Goal: Transaction & Acquisition: Obtain resource

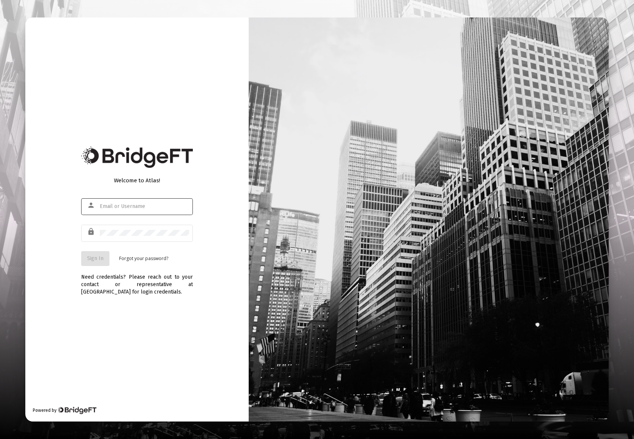
type input "mark@vimvest.com"
click at [95, 257] on span "Sign In" at bounding box center [95, 258] width 16 height 6
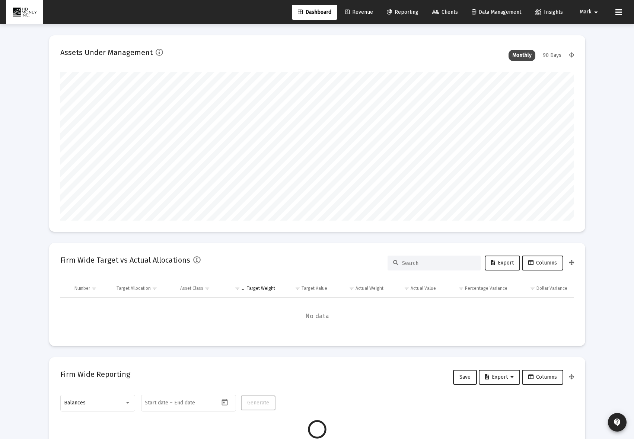
scroll to position [149, 277]
click at [439, 11] on span "Clients" at bounding box center [445, 12] width 26 height 6
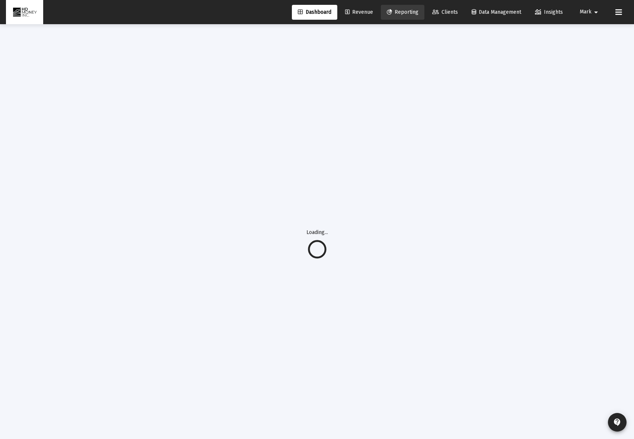
click at [407, 10] on span "Reporting" at bounding box center [403, 12] width 32 height 6
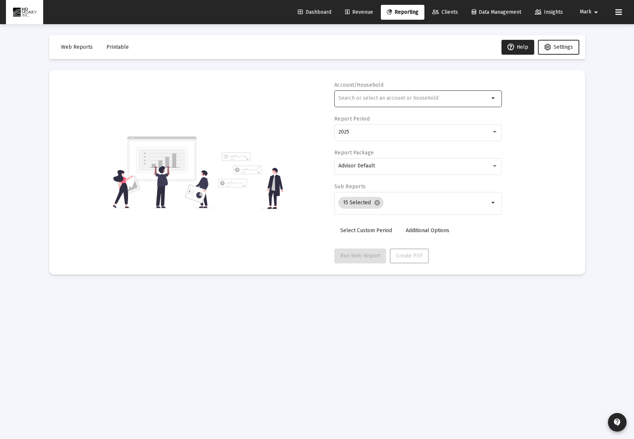
click at [373, 94] on div at bounding box center [413, 98] width 151 height 18
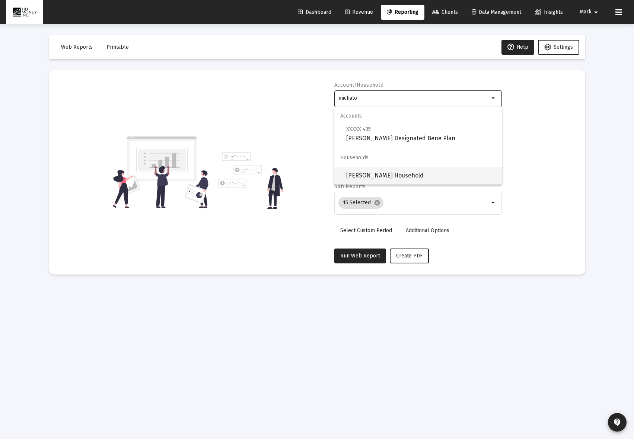
click at [428, 173] on span "Michalowski Household" at bounding box center [421, 176] width 150 height 18
type input "Michalowski Household"
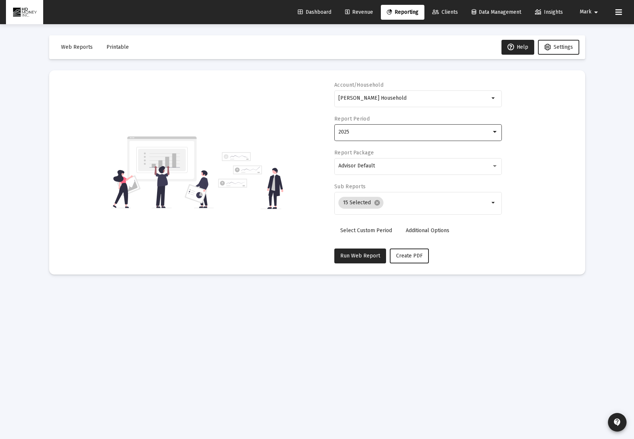
click at [407, 130] on div "2025" at bounding box center [414, 132] width 153 height 6
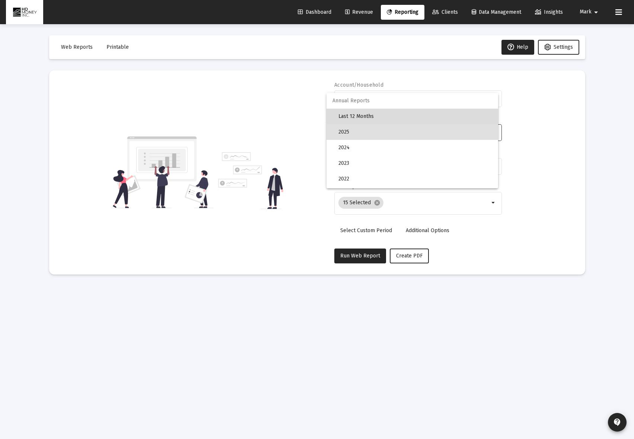
click at [403, 115] on span "Last 12 Months" at bounding box center [415, 117] width 154 height 16
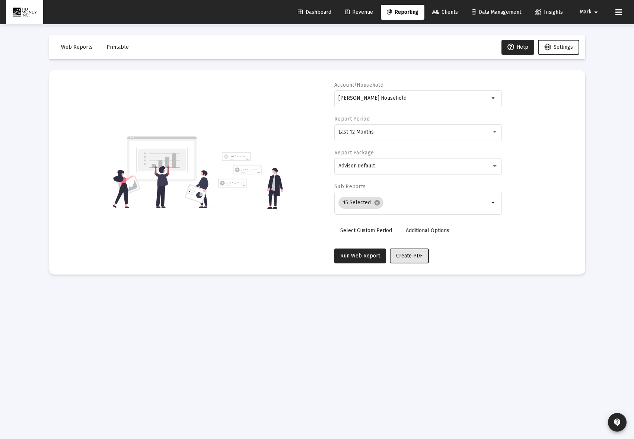
click at [393, 257] on button "Create PDF" at bounding box center [409, 256] width 39 height 15
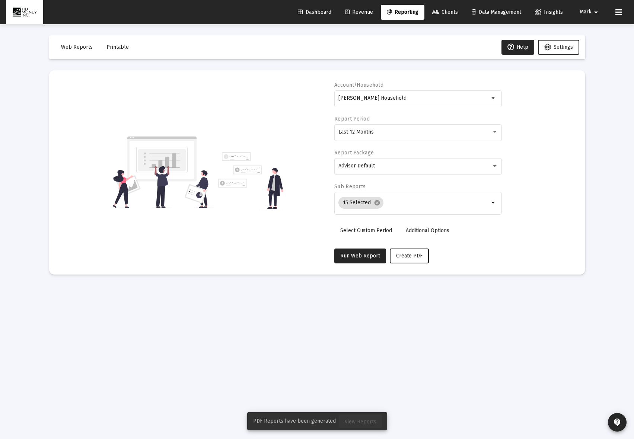
click at [363, 420] on span "View Reports" at bounding box center [361, 422] width 32 height 6
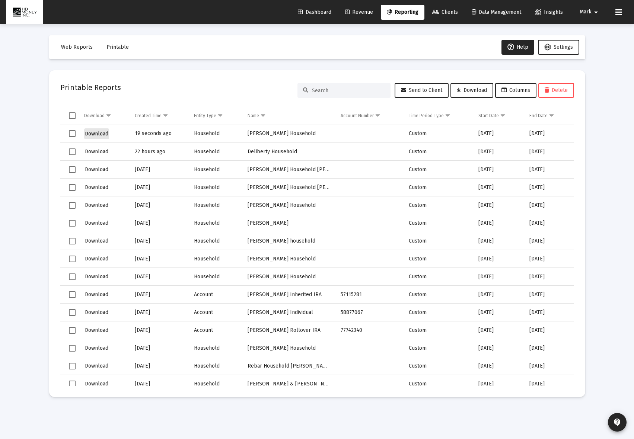
click at [96, 131] on span "Download" at bounding box center [96, 134] width 23 height 6
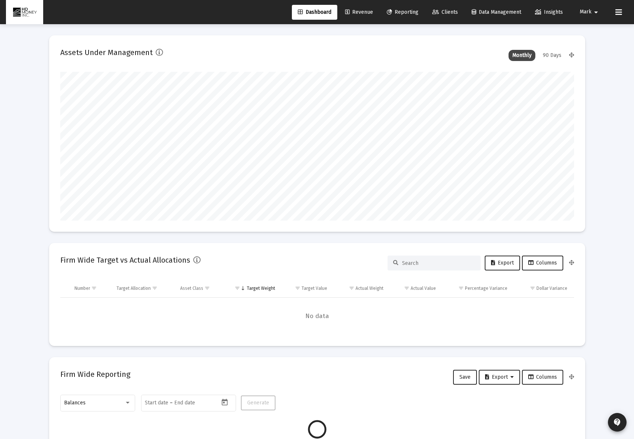
scroll to position [149, 277]
type input "[DATE]"
